Goal: Transaction & Acquisition: Purchase product/service

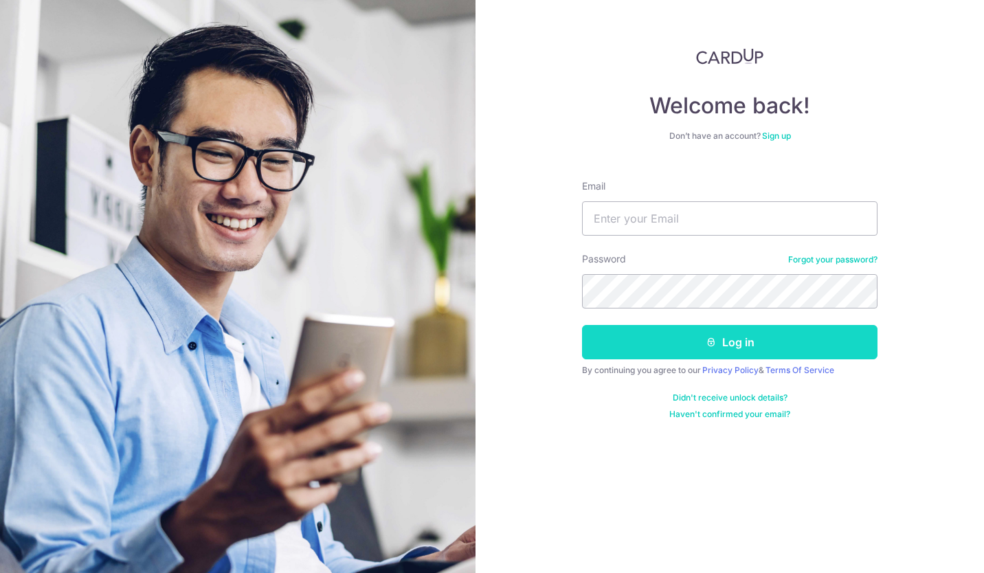
click at [703, 342] on button "Log in" at bounding box center [730, 342] width 296 height 34
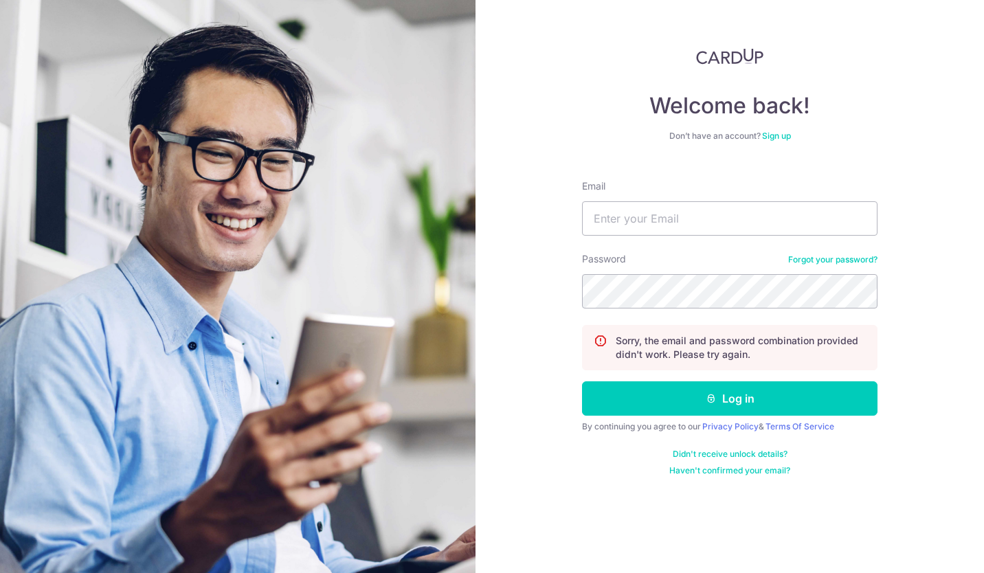
click at [958, 95] on div "Welcome back! Don’t have an account? Sign up Email Password Forgot your passwor…" at bounding box center [730, 286] width 509 height 573
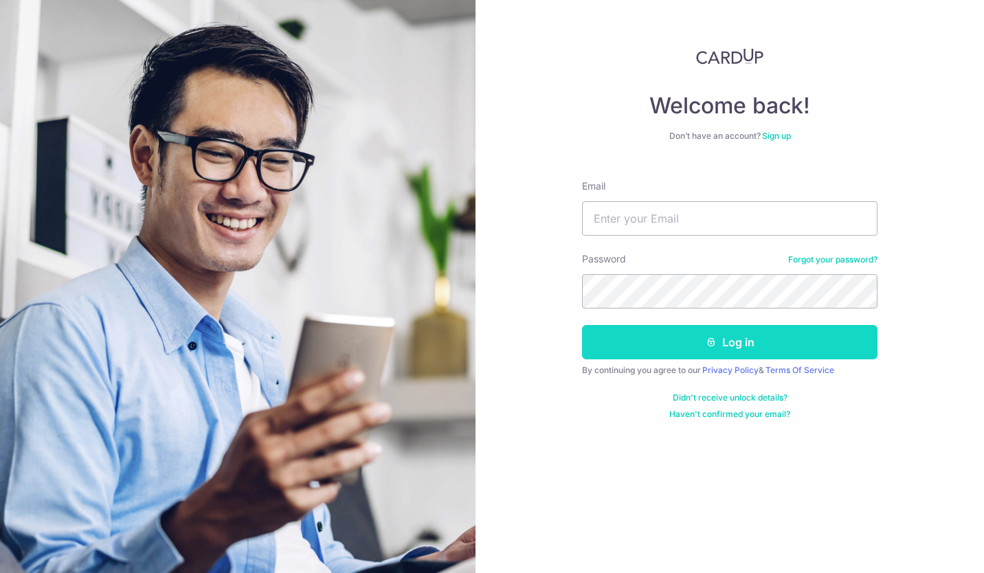
click at [734, 336] on button "Log in" at bounding box center [730, 342] width 296 height 34
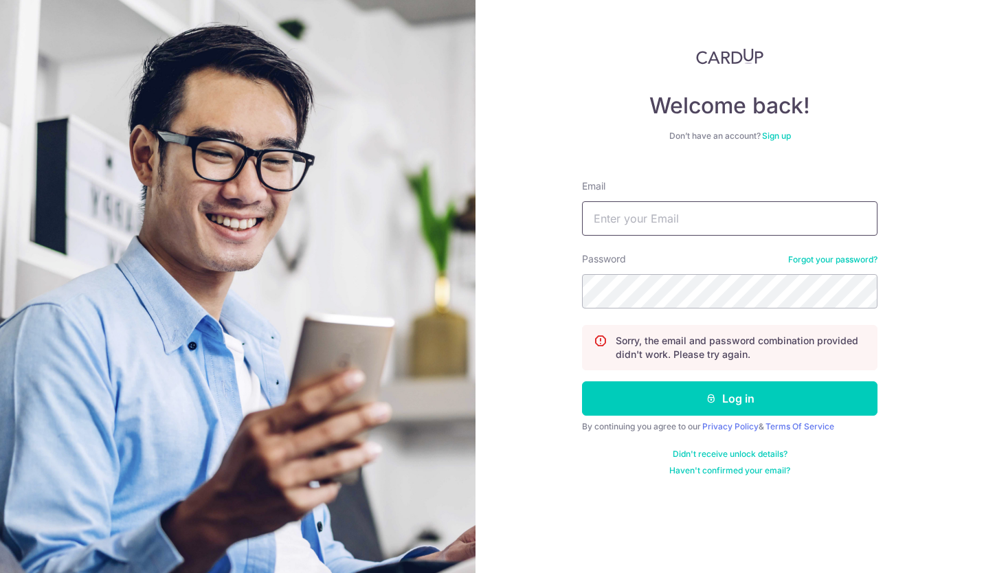
click at [621, 218] on input "Email" at bounding box center [730, 218] width 296 height 34
type input "[PERSON_NAME][EMAIL_ADDRESS][DOMAIN_NAME]"
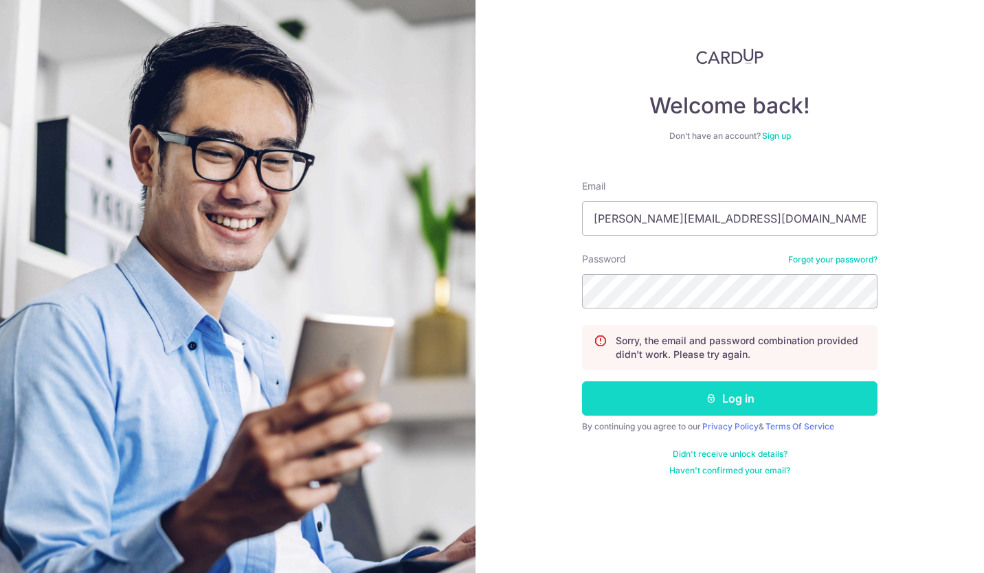
click at [729, 389] on button "Log in" at bounding box center [730, 399] width 296 height 34
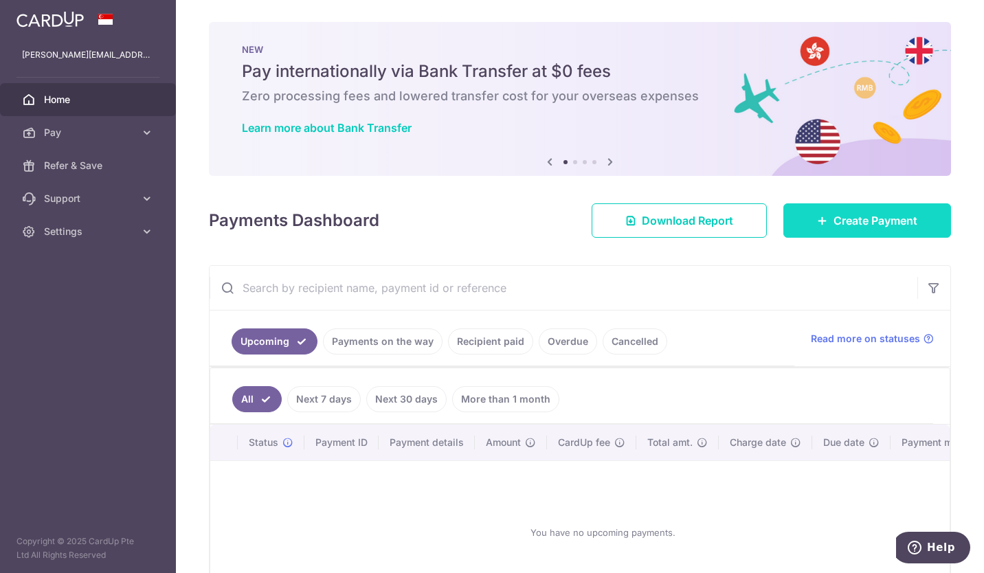
click at [844, 220] on span "Create Payment" at bounding box center [876, 220] width 84 height 16
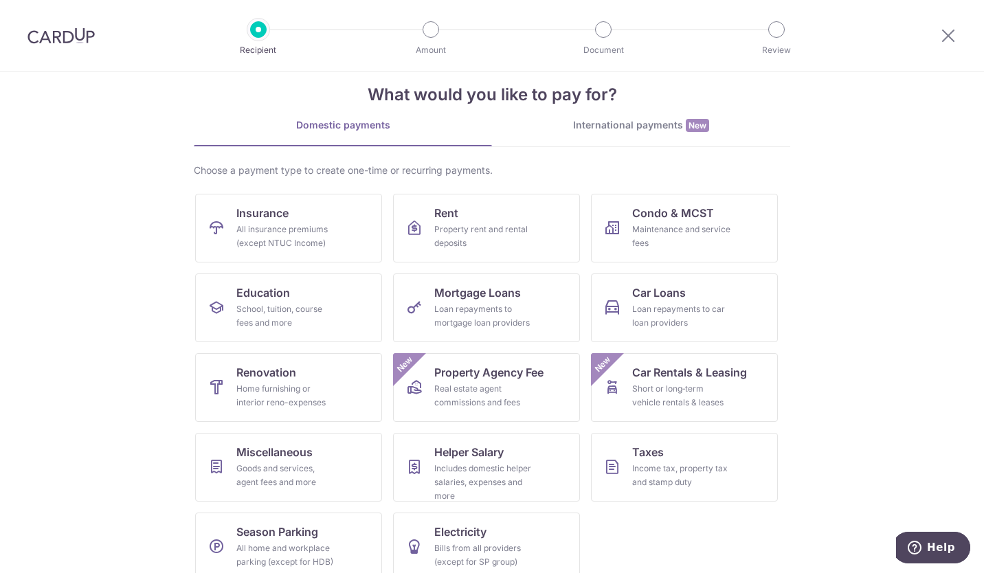
scroll to position [42, 0]
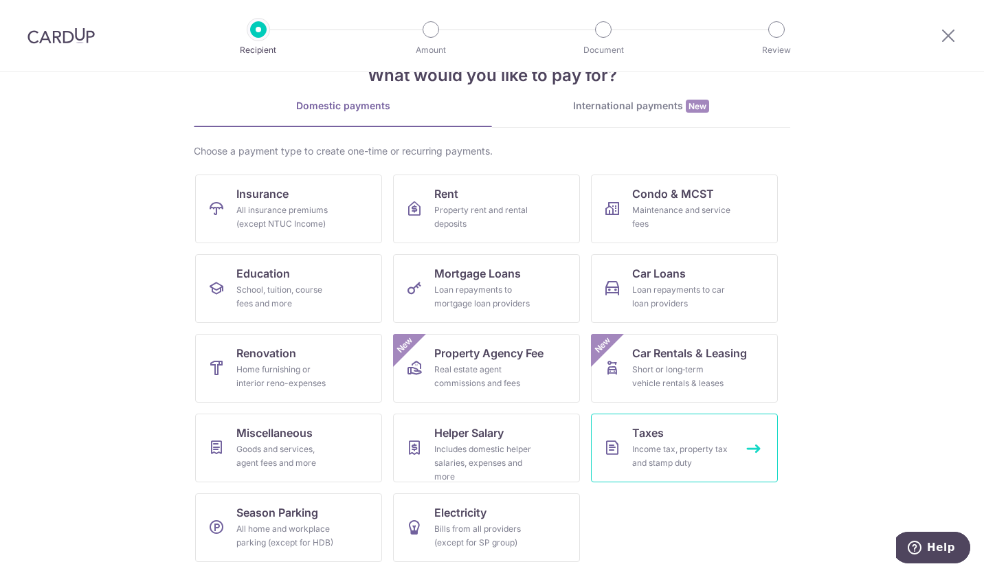
click at [668, 452] on div "Income tax, property tax and stamp duty" at bounding box center [681, 456] width 99 height 27
